Goal: Task Accomplishment & Management: Use online tool/utility

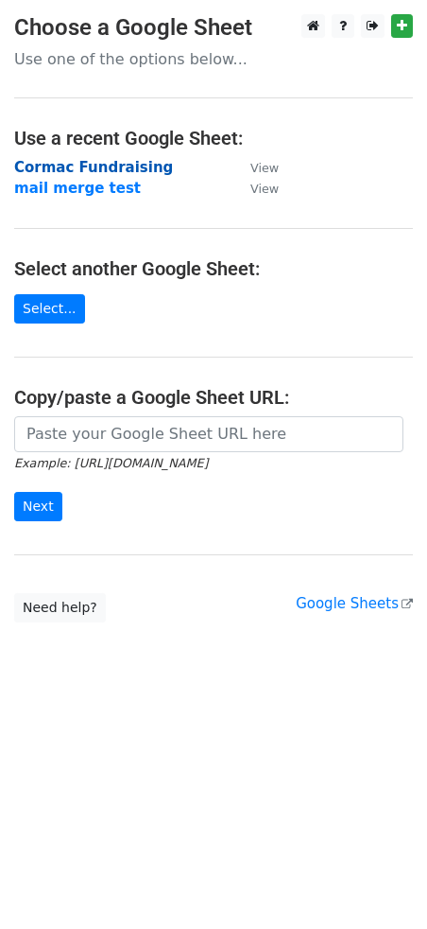
click at [68, 160] on strong "Cormac Fundraising" at bounding box center [93, 167] width 159 height 17
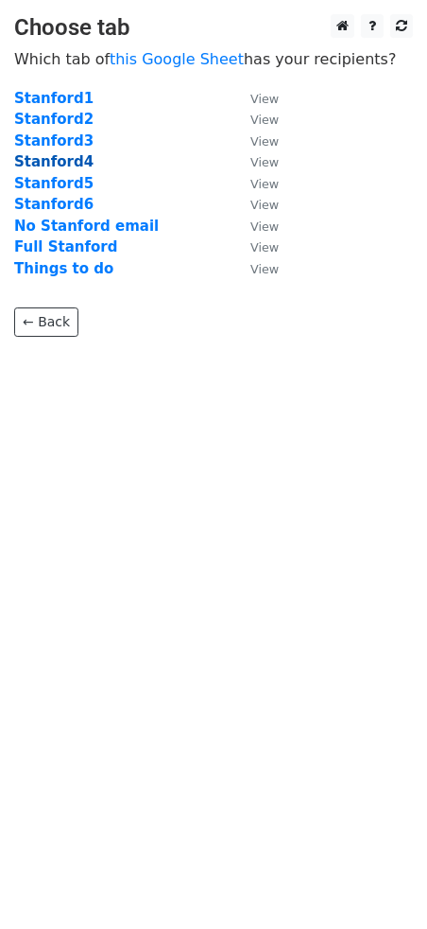
click at [57, 165] on strong "Stanford4" at bounding box center [53, 161] width 79 height 17
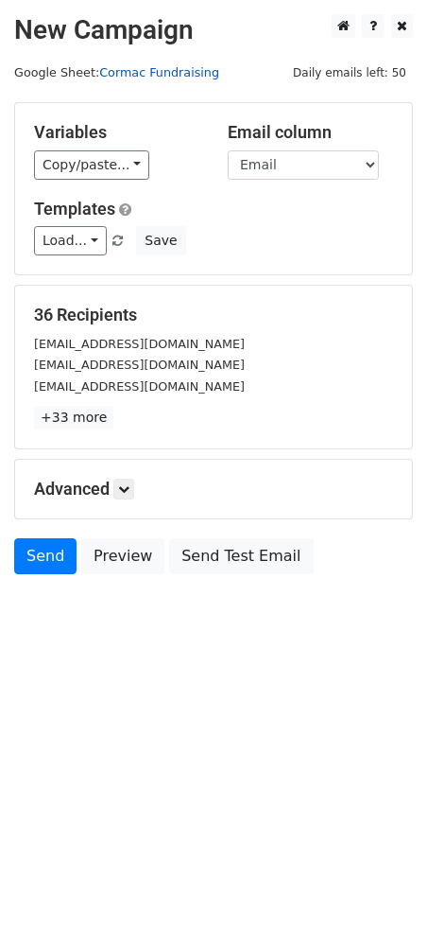
click at [131, 74] on link "Cormac Fundraising" at bounding box center [159, 72] width 120 height 14
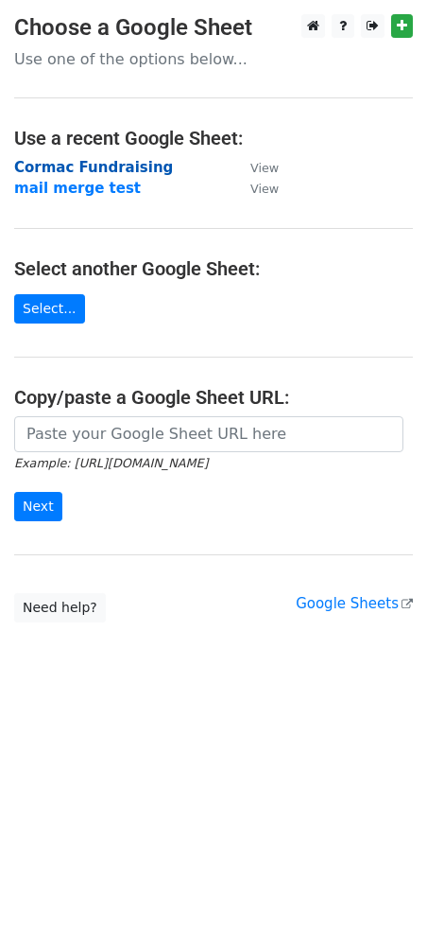
click at [86, 167] on strong "Cormac Fundraising" at bounding box center [93, 167] width 159 height 17
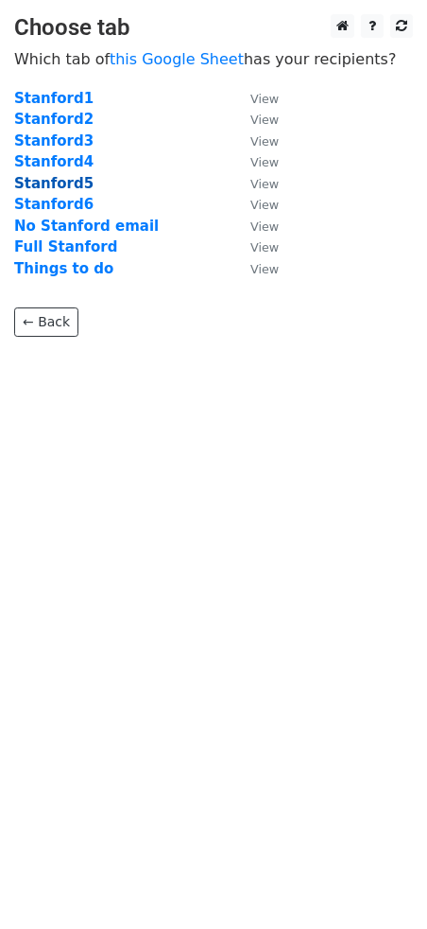
click at [54, 179] on strong "Stanford5" at bounding box center [53, 183] width 79 height 17
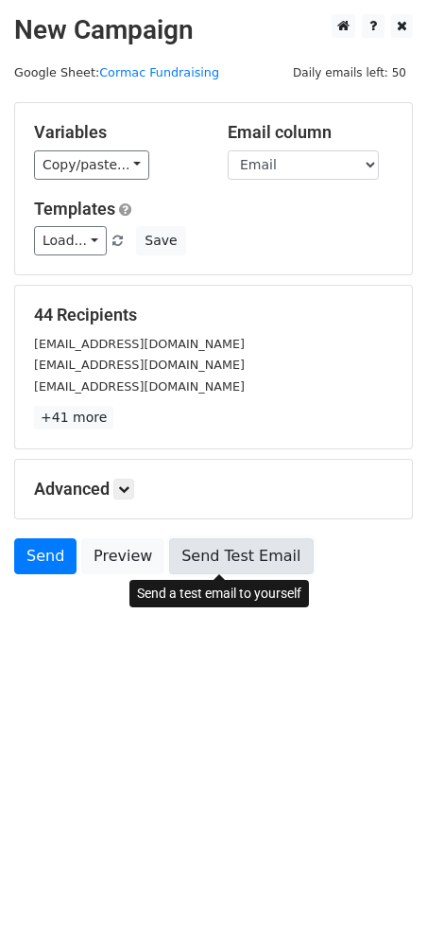
click at [212, 556] on link "Send Test Email" at bounding box center [241, 556] width 144 height 36
